Goal: Check status

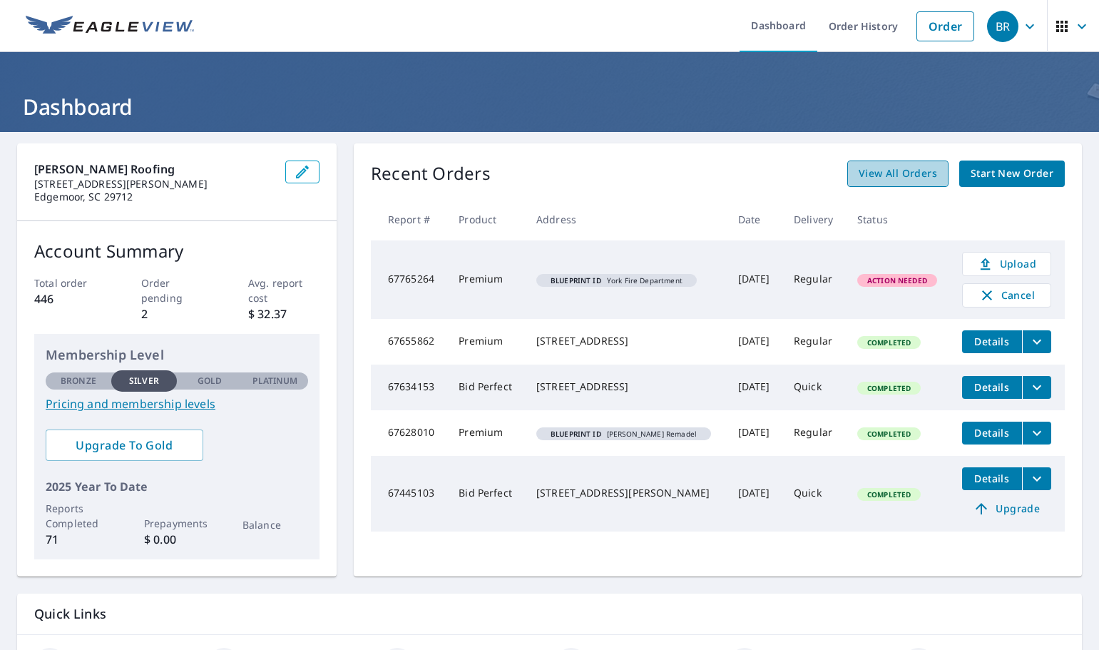
click at [893, 175] on span "View All Orders" at bounding box center [898, 174] width 78 height 18
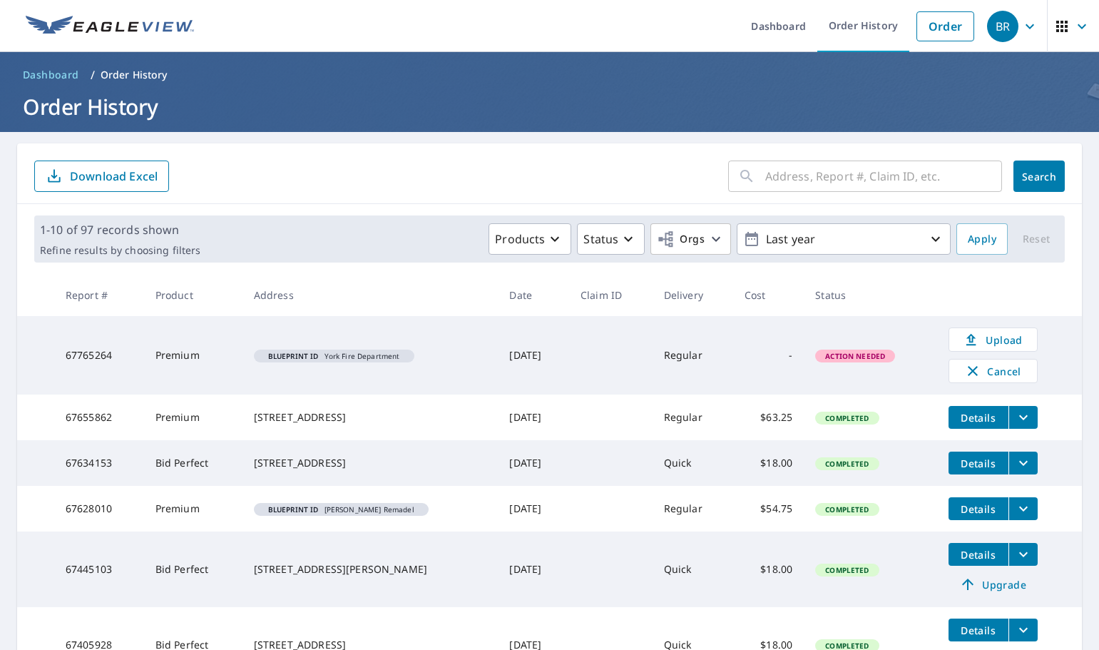
click at [824, 180] on input "text" at bounding box center [883, 176] width 237 height 40
type input "Gilliam"
click at [1040, 178] on span "Search" at bounding box center [1039, 177] width 29 height 14
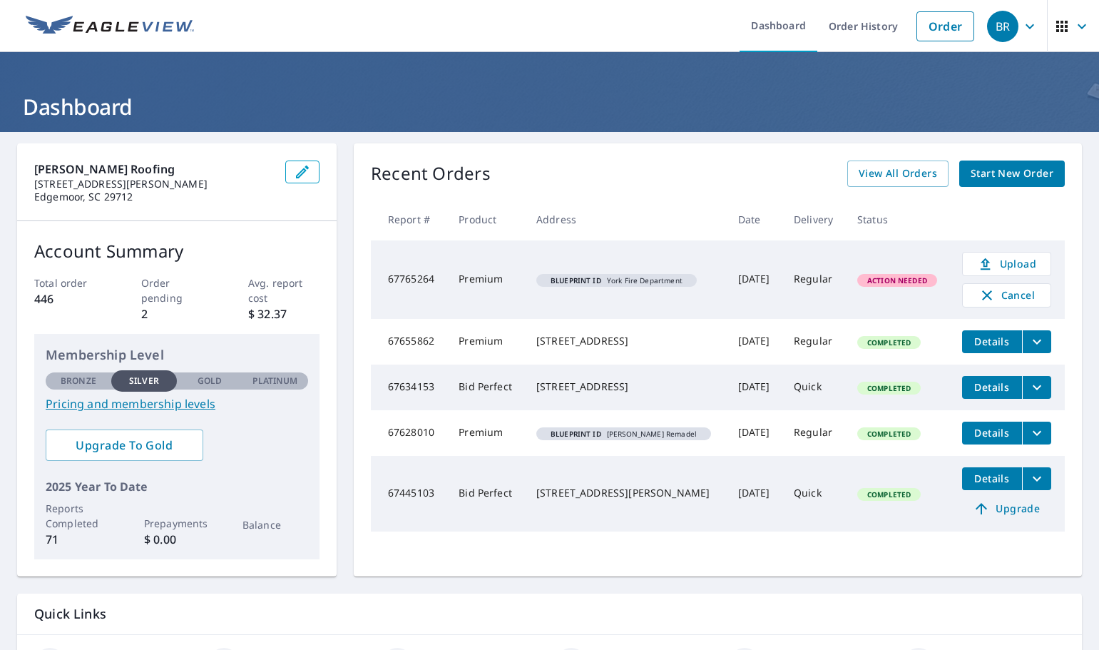
click at [909, 289] on td "Action Needed" at bounding box center [898, 279] width 105 height 78
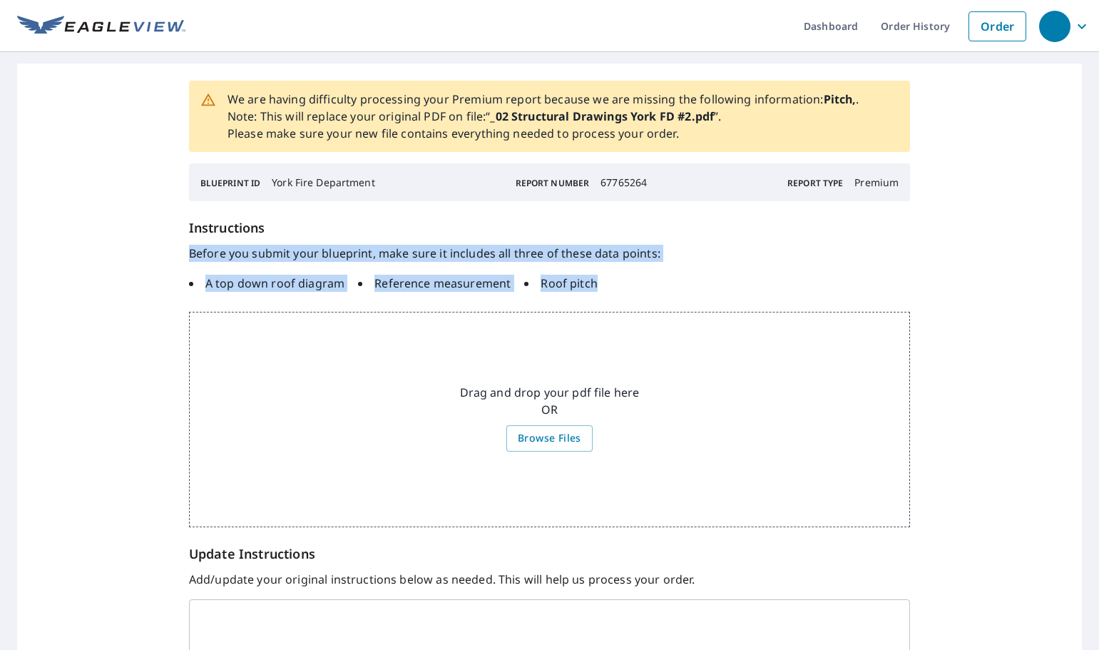
drag, startPoint x: 186, startPoint y: 250, endPoint x: 619, endPoint y: 296, distance: 435.2
click at [619, 296] on div "We are having difficulty processing your Premium report because we are missing …" at bounding box center [549, 412] width 1065 height 699
copy div "Before you submit your blueprint, make sure it includes all three of these data…"
